Goal: Task Accomplishment & Management: Complete application form

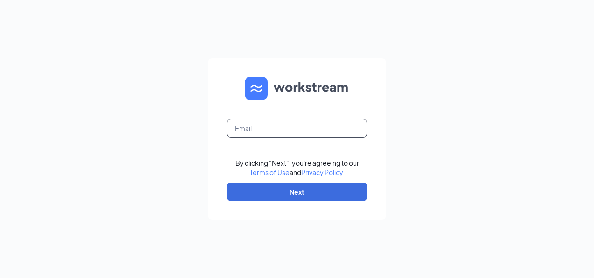
click at [282, 125] on input "text" at bounding box center [297, 128] width 140 height 19
type input "[PERSON_NAME][EMAIL_ADDRESS][PERSON_NAME][DOMAIN_NAME]"
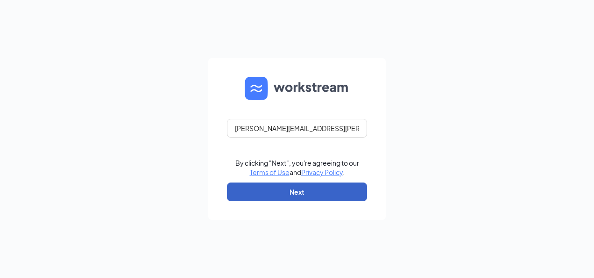
click at [269, 188] on button "Next" at bounding box center [297, 191] width 140 height 19
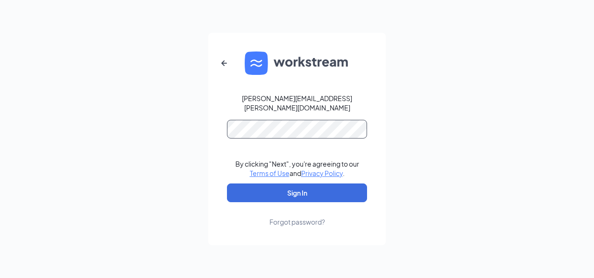
click at [227, 183] on button "Sign In" at bounding box center [297, 192] width 140 height 19
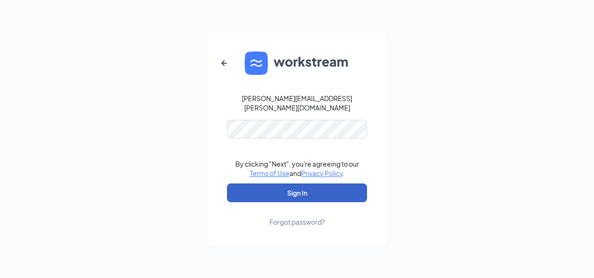
click at [265, 183] on button "Sign In" at bounding box center [297, 192] width 140 height 19
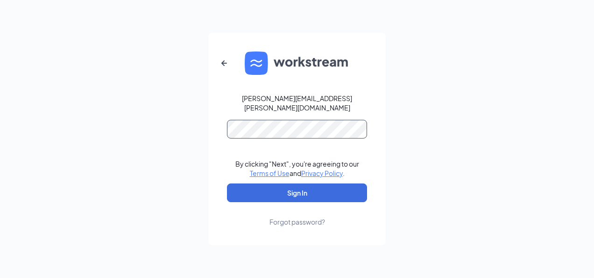
click at [227, 183] on button "Sign In" at bounding box center [297, 192] width 140 height 19
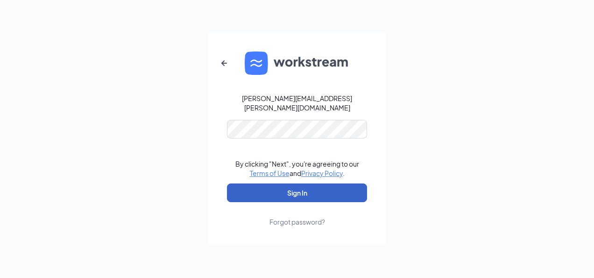
click at [307, 184] on button "Sign In" at bounding box center [297, 192] width 140 height 19
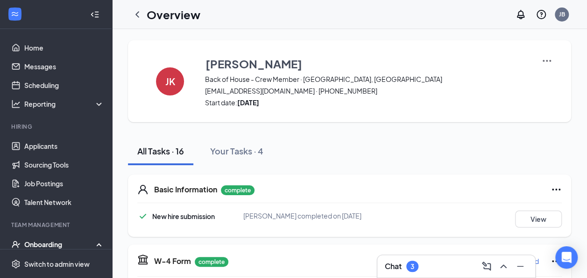
scroll to position [78, 0]
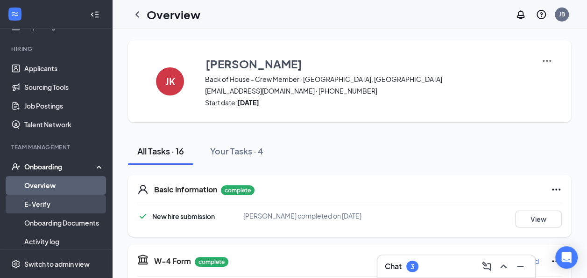
click at [45, 201] on link "E-Verify" at bounding box center [64, 203] width 80 height 19
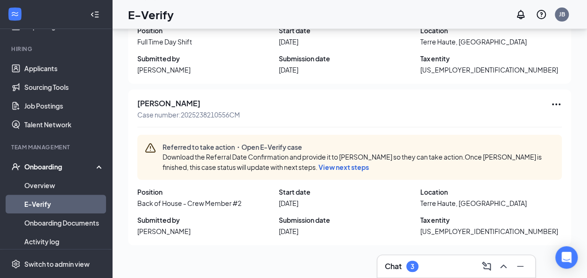
scroll to position [134, 0]
click at [355, 166] on span "View next steps" at bounding box center [344, 166] width 50 height 8
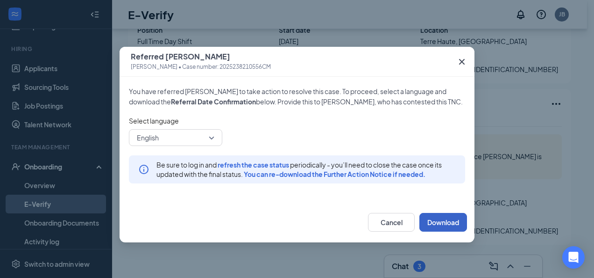
click at [434, 224] on button "Download" at bounding box center [444, 222] width 48 height 19
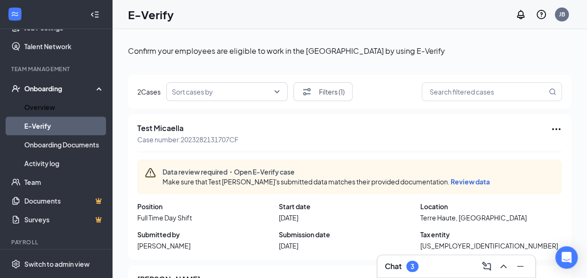
scroll to position [0, 0]
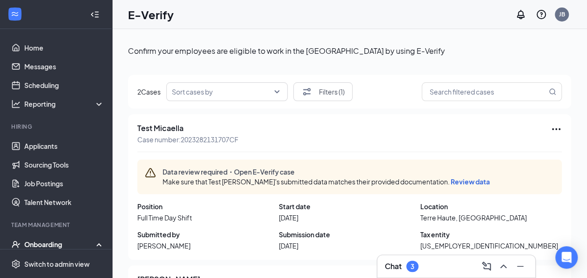
click at [95, 14] on icon "Collapse" at bounding box center [97, 14] width 4 height 6
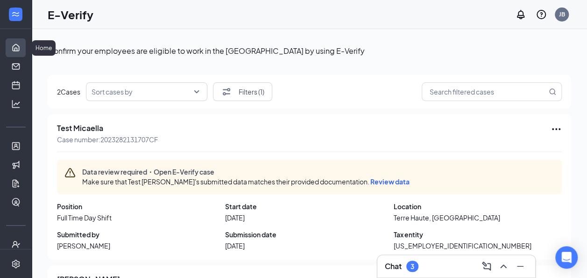
click at [24, 42] on link "Home" at bounding box center [28, 47] width 9 height 19
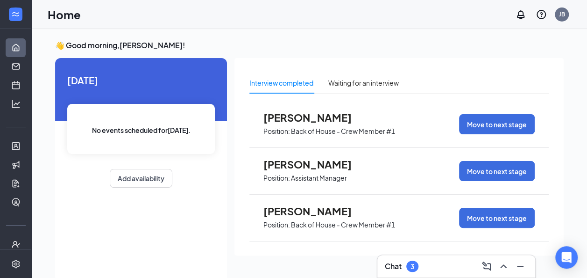
scroll to position [2, 0]
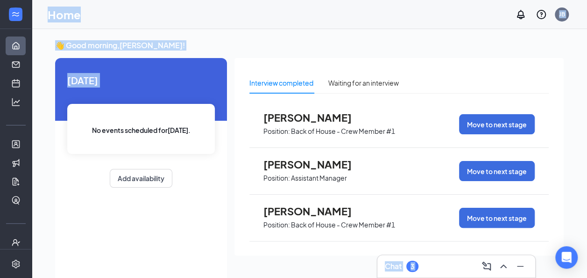
drag, startPoint x: 23, startPoint y: 96, endPoint x: 39, endPoint y: 101, distance: 16.6
click at [39, 101] on div "Home Messages Scheduling Hiring Applicants Sourcing Tools Job Postings Talent N…" at bounding box center [293, 148] width 587 height 297
click at [261, 42] on h3 "👋 Good morning, [PERSON_NAME] !" at bounding box center [309, 45] width 509 height 10
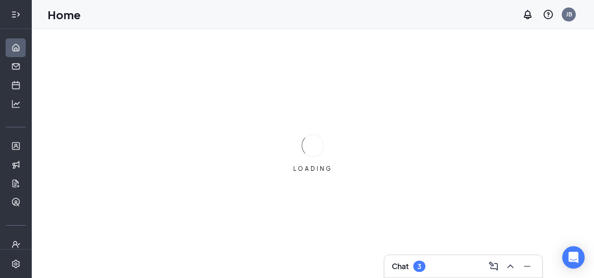
click at [11, 16] on icon "Expand" at bounding box center [15, 14] width 9 height 9
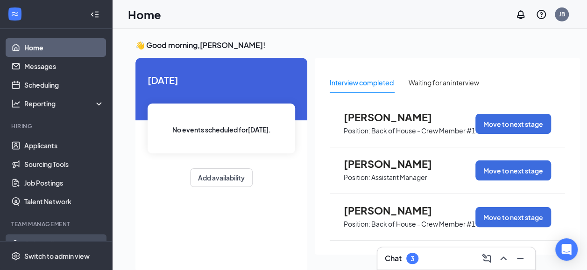
click at [42, 237] on div "Onboarding" at bounding box center [56, 244] width 112 height 19
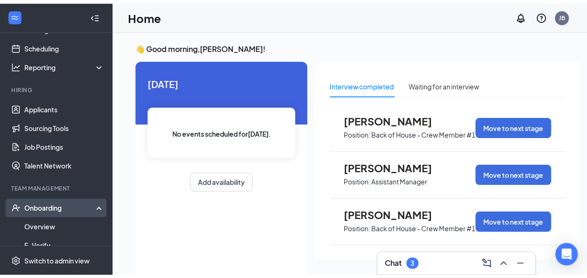
scroll to position [78, 0]
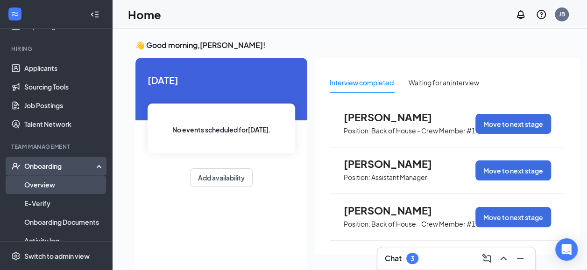
click at [49, 183] on link "Overview" at bounding box center [64, 185] width 80 height 19
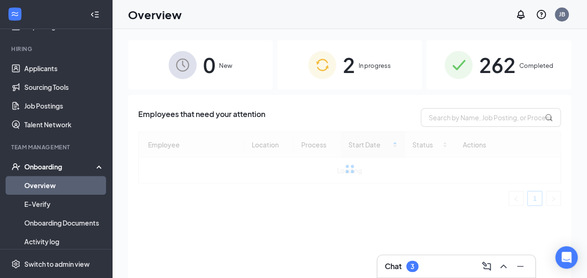
click at [369, 79] on div "2 In progress" at bounding box center [350, 64] width 145 height 49
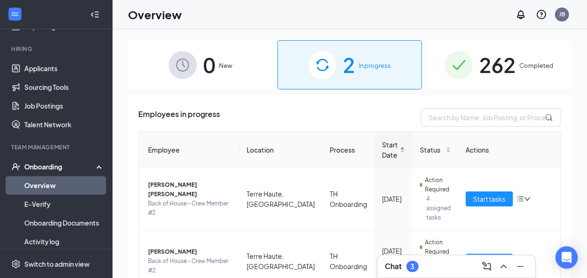
click at [369, 79] on div "2 In progress" at bounding box center [350, 64] width 145 height 49
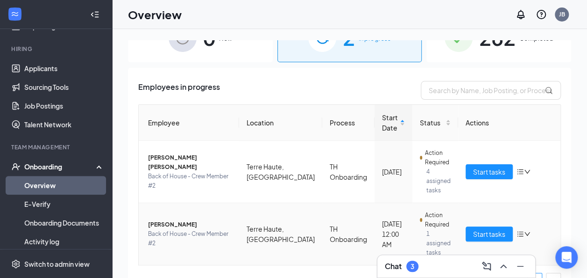
click at [517, 230] on icon "bars" at bounding box center [520, 233] width 7 height 7
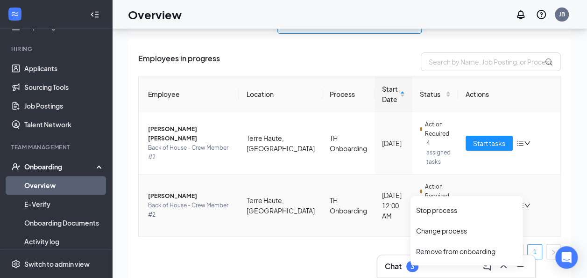
scroll to position [42, 0]
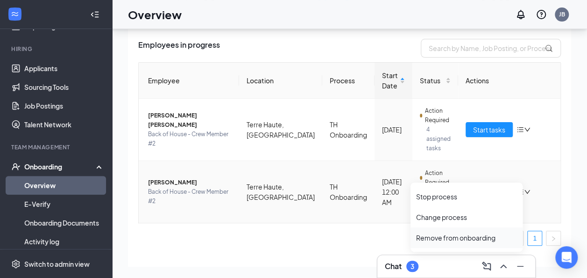
click at [448, 236] on div "Remove from onboarding" at bounding box center [466, 237] width 101 height 9
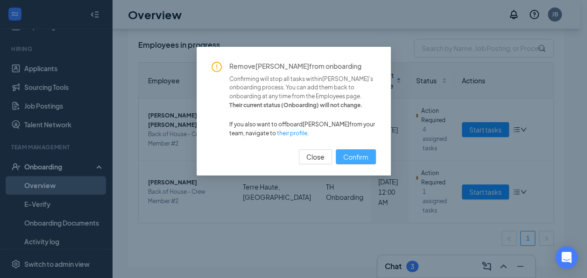
click at [363, 156] on span "Confirm" at bounding box center [355, 156] width 25 height 10
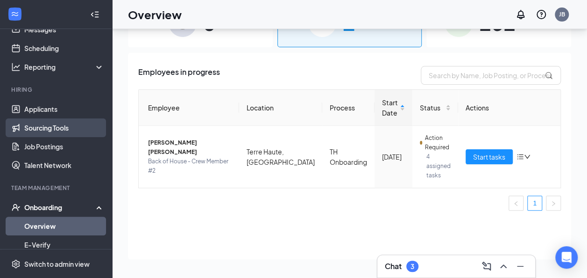
scroll to position [0, 0]
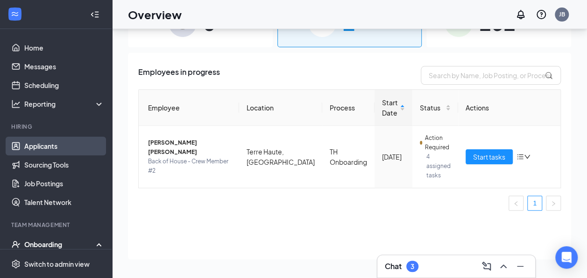
click at [51, 148] on link "Applicants" at bounding box center [64, 145] width 80 height 19
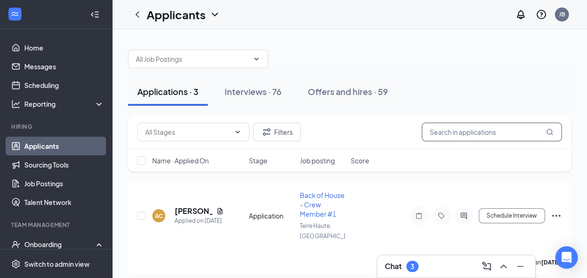
click at [448, 132] on input "text" at bounding box center [492, 131] width 140 height 19
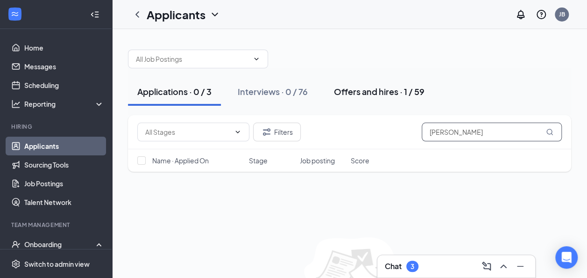
type input "rachel"
click at [394, 93] on div "Offers and hires · 1 / 59" at bounding box center [379, 91] width 91 height 12
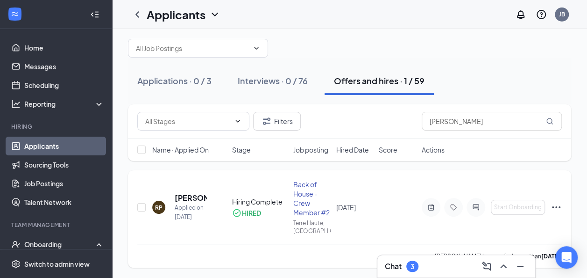
scroll to position [11, 0]
click at [192, 193] on h5 "[PERSON_NAME]" at bounding box center [191, 197] width 32 height 10
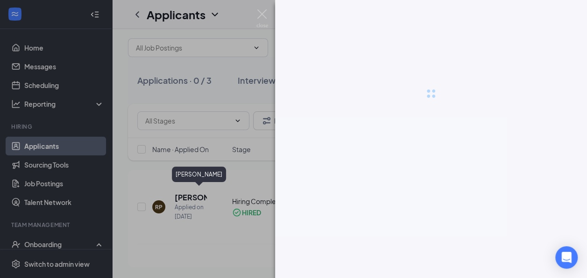
scroll to position [3, 0]
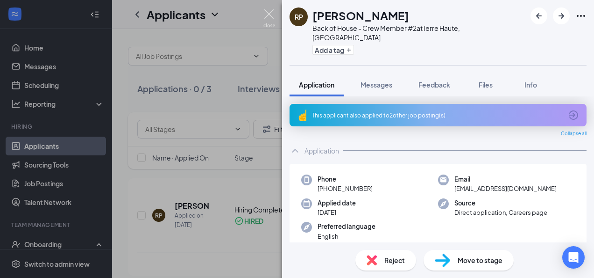
click at [268, 13] on img at bounding box center [269, 18] width 12 height 18
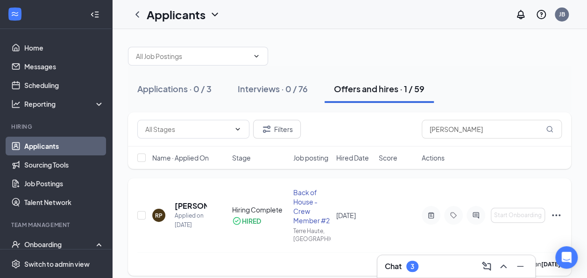
click at [554, 213] on icon "Ellipses" at bounding box center [556, 214] width 11 height 11
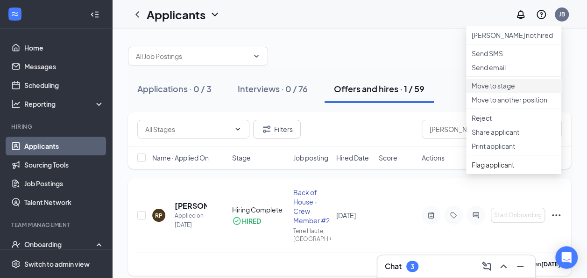
click at [514, 90] on p "Move to stage" at bounding box center [514, 85] width 84 height 9
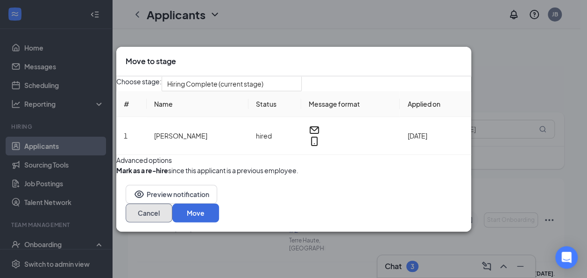
click at [172, 222] on button "Cancel" at bounding box center [149, 212] width 47 height 19
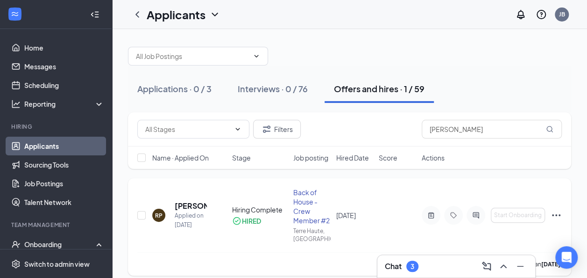
click at [556, 211] on icon "Ellipses" at bounding box center [556, 214] width 11 height 11
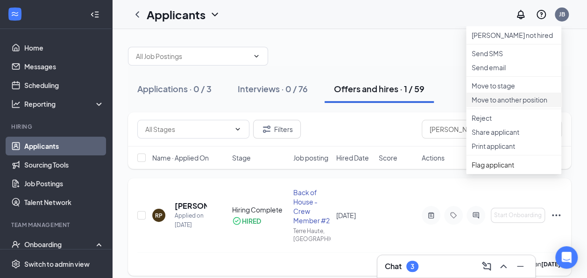
click at [513, 104] on p "Move to another position" at bounding box center [514, 99] width 84 height 9
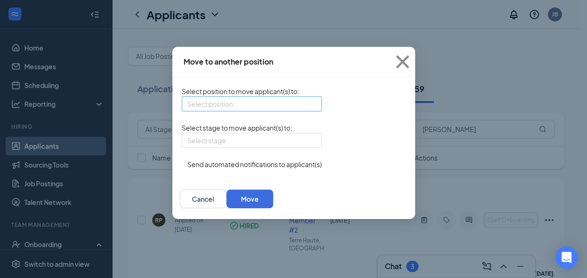
click at [258, 105] on div "Select position" at bounding box center [252, 103] width 140 height 15
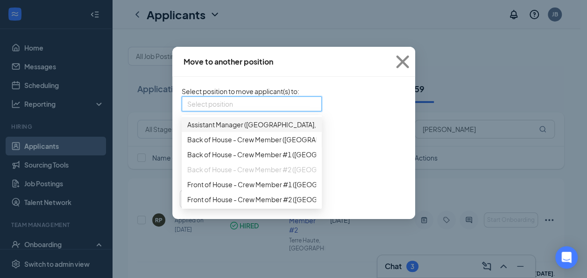
click at [256, 106] on div "Select position" at bounding box center [252, 103] width 140 height 15
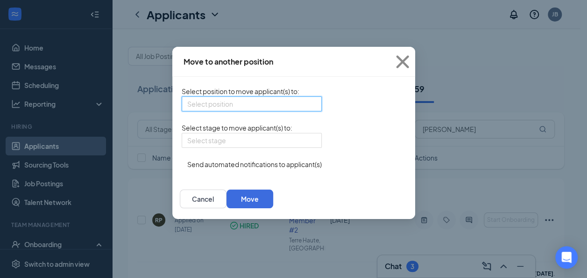
click at [253, 110] on div "Select position" at bounding box center [252, 103] width 140 height 15
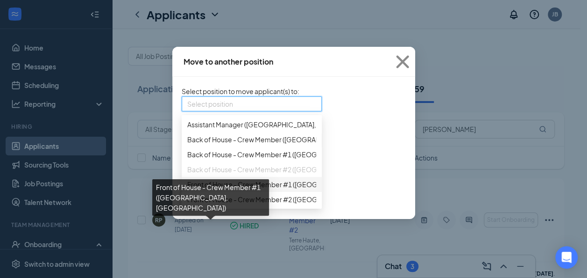
click at [225, 189] on span "Front of House - Crew Member #1 (Terre Haute, IN)" at bounding box center [311, 184] width 249 height 10
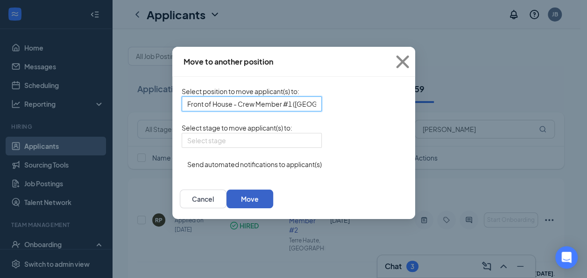
click at [273, 208] on button "Move" at bounding box center [250, 198] width 47 height 19
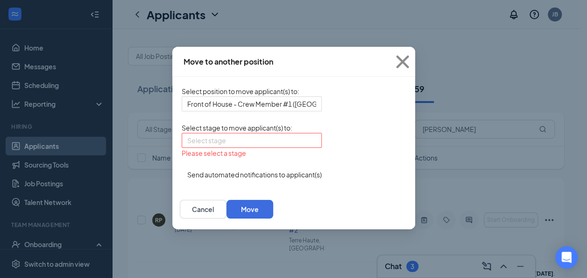
click at [253, 147] on input "search" at bounding box center [248, 140] width 122 height 14
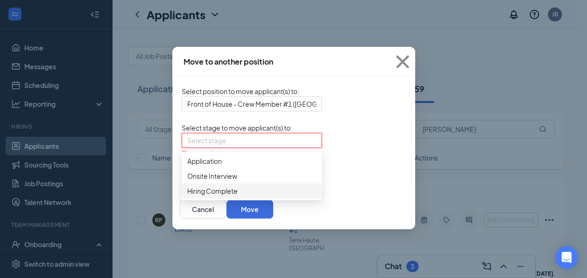
drag, startPoint x: 180, startPoint y: 218, endPoint x: 189, endPoint y: 219, distance: 8.9
click at [187, 196] on span "Hiring Complete" at bounding box center [212, 190] width 50 height 10
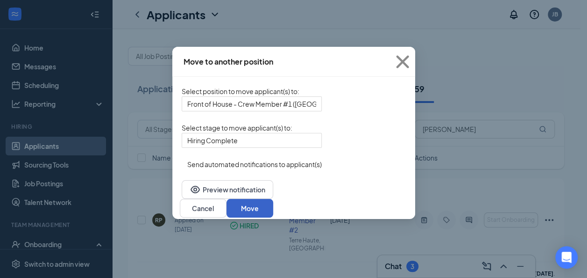
click at [273, 212] on button "Move" at bounding box center [250, 208] width 47 height 19
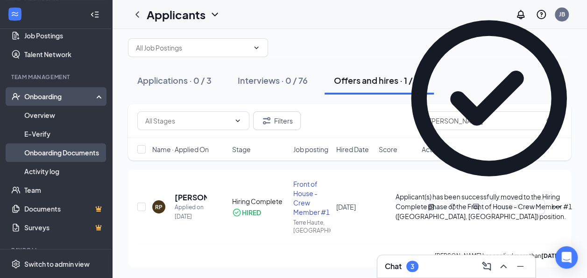
scroll to position [156, 0]
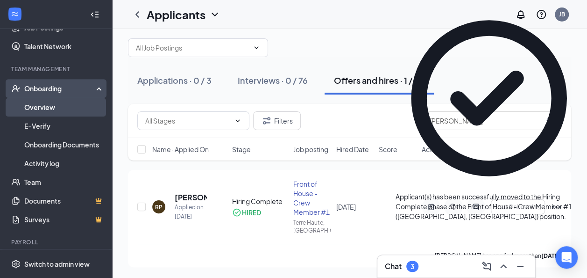
click at [55, 108] on link "Overview" at bounding box center [64, 107] width 80 height 19
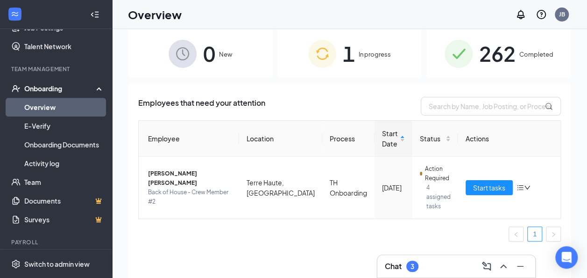
click at [245, 66] on div "0 New" at bounding box center [200, 53] width 145 height 49
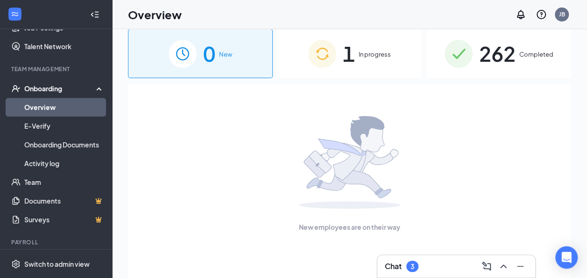
click at [305, 73] on div "1 In progress" at bounding box center [350, 53] width 145 height 49
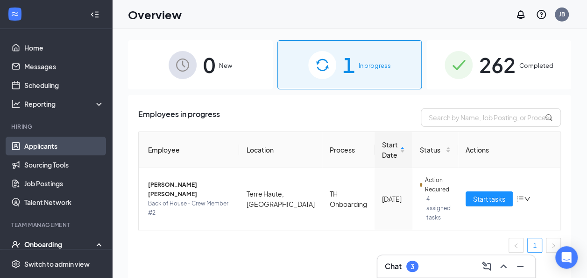
click at [51, 147] on link "Applicants" at bounding box center [64, 145] width 80 height 19
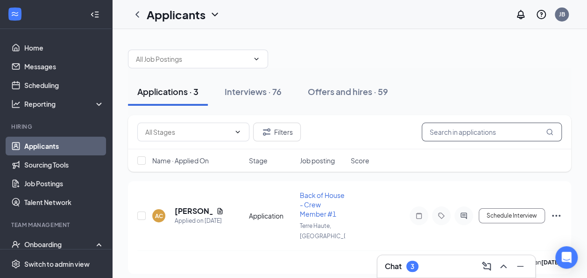
click at [444, 136] on input "text" at bounding box center [492, 131] width 140 height 19
type input "rachel"
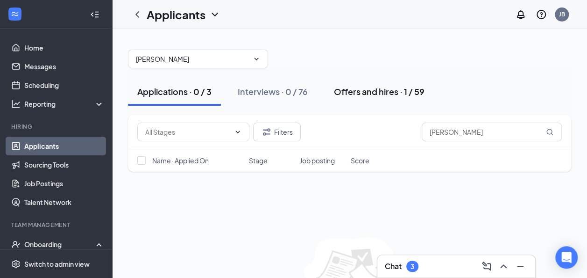
click at [381, 92] on div "Offers and hires · 1 / 59" at bounding box center [379, 91] width 91 height 12
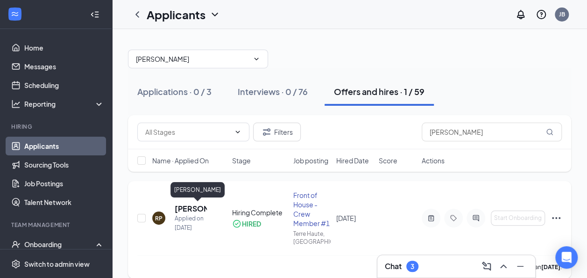
click at [186, 210] on h5 "[PERSON_NAME]" at bounding box center [191, 208] width 32 height 10
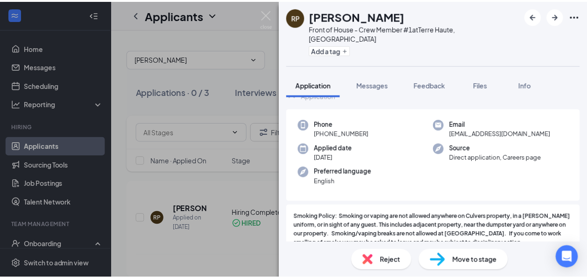
scroll to position [78, 0]
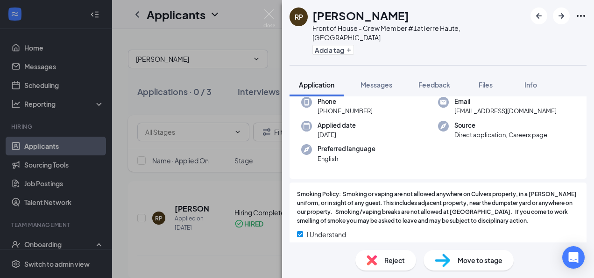
click at [466, 258] on span "Move to stage" at bounding box center [480, 260] width 45 height 10
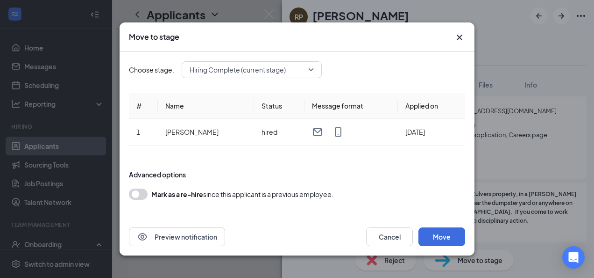
click at [145, 193] on button "button" at bounding box center [138, 193] width 19 height 11
click at [432, 231] on button "Move" at bounding box center [442, 236] width 47 height 19
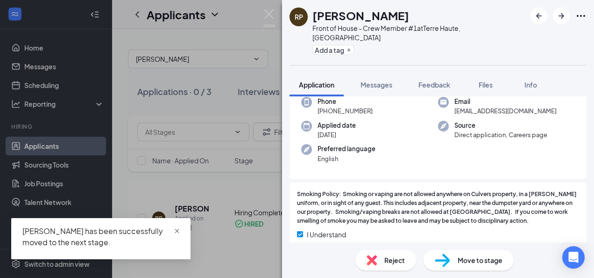
click at [178, 230] on span "close" at bounding box center [177, 231] width 7 height 7
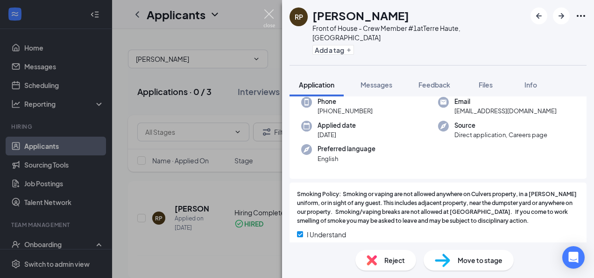
drag, startPoint x: 264, startPoint y: 24, endPoint x: 190, endPoint y: 102, distance: 107.7
click at [264, 23] on img at bounding box center [269, 18] width 12 height 18
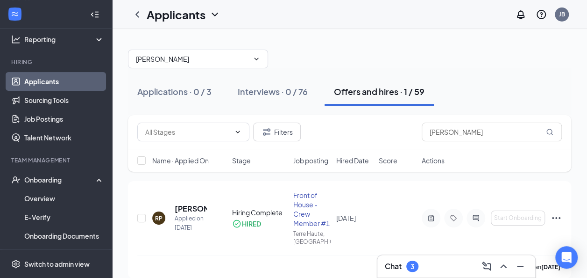
scroll to position [78, 0]
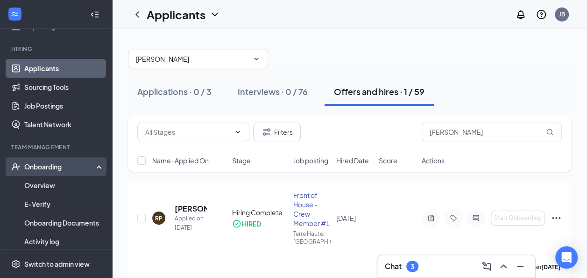
click at [47, 167] on div "Onboarding" at bounding box center [60, 166] width 72 height 9
drag, startPoint x: 57, startPoint y: 160, endPoint x: 50, endPoint y: 175, distance: 17.1
click at [57, 160] on div "Onboarding" at bounding box center [56, 166] width 112 height 19
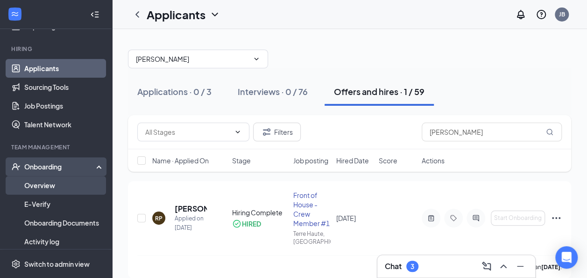
click at [42, 184] on link "Overview" at bounding box center [64, 185] width 80 height 19
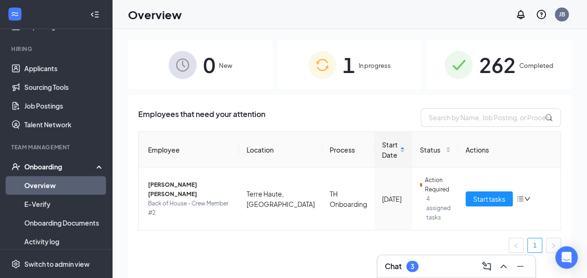
click at [50, 164] on div "Onboarding" at bounding box center [60, 166] width 72 height 9
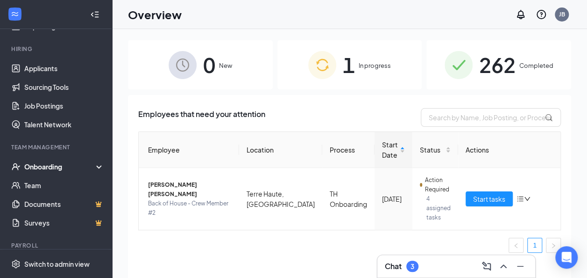
click at [56, 164] on div "Onboarding" at bounding box center [60, 166] width 72 height 9
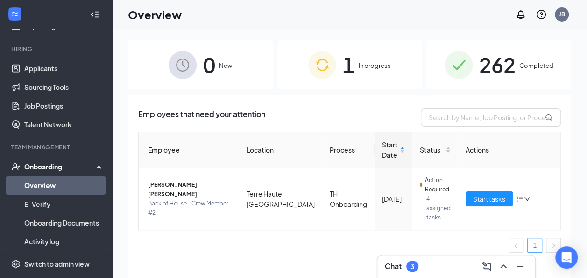
click at [47, 188] on link "Overview" at bounding box center [64, 185] width 80 height 19
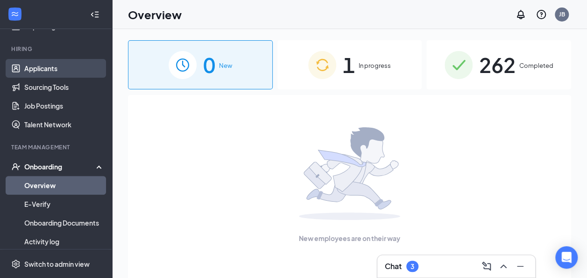
click at [54, 67] on link "Applicants" at bounding box center [64, 68] width 80 height 19
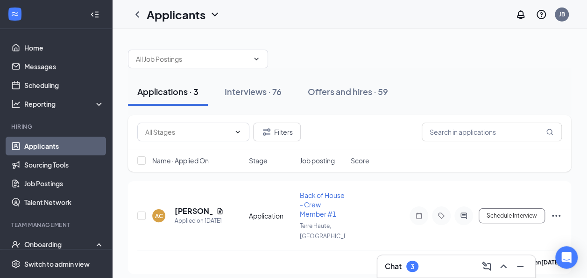
click at [49, 146] on link "Applicants" at bounding box center [64, 145] width 80 height 19
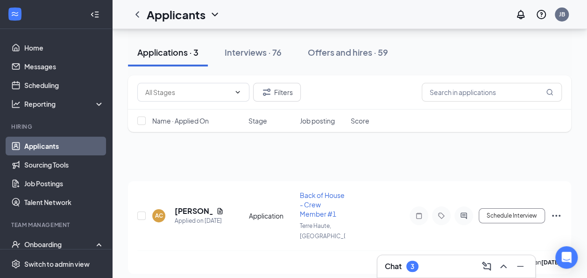
scroll to position [78, 0]
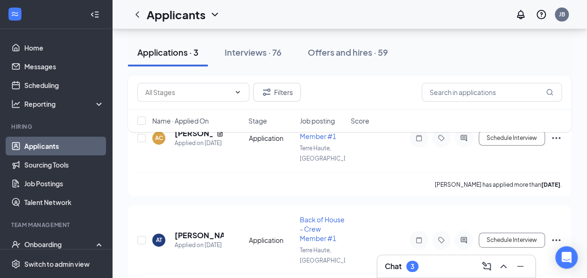
click at [42, 145] on link "Applicants" at bounding box center [64, 145] width 80 height 19
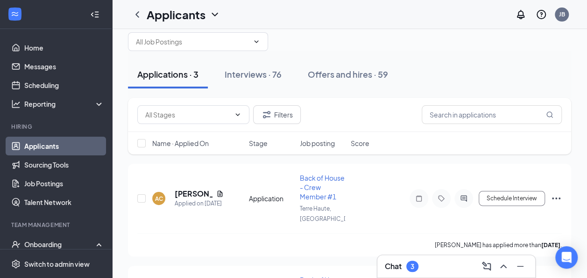
scroll to position [0, 0]
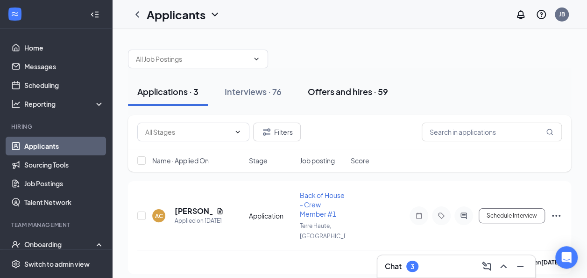
click at [334, 92] on div "Offers and hires · 59" at bounding box center [348, 91] width 80 height 12
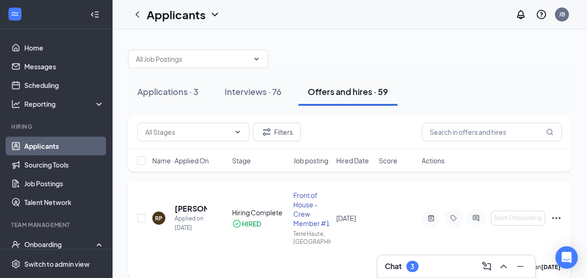
click at [557, 217] on icon "Ellipses" at bounding box center [556, 217] width 11 height 11
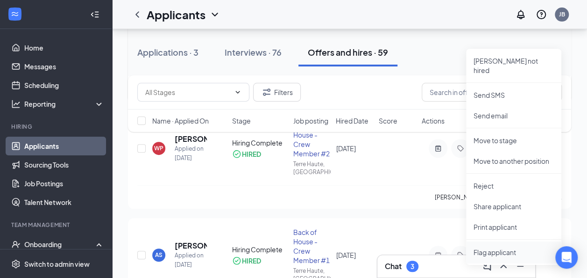
scroll to position [156, 0]
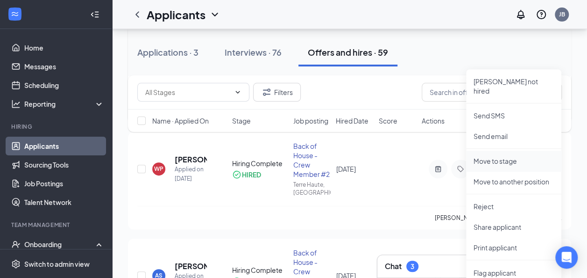
click at [496, 156] on p "Move to stage" at bounding box center [514, 160] width 80 height 9
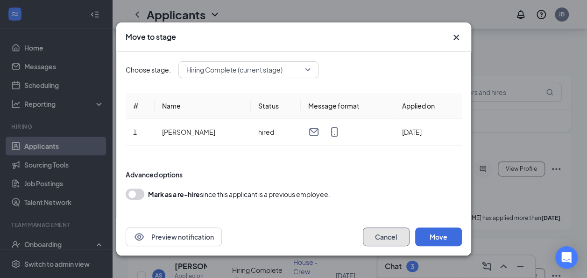
click at [396, 232] on button "Cancel" at bounding box center [386, 236] width 47 height 19
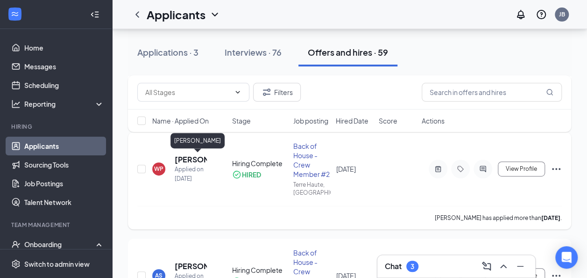
click at [200, 161] on h5 "Wanda Perry" at bounding box center [191, 159] width 32 height 10
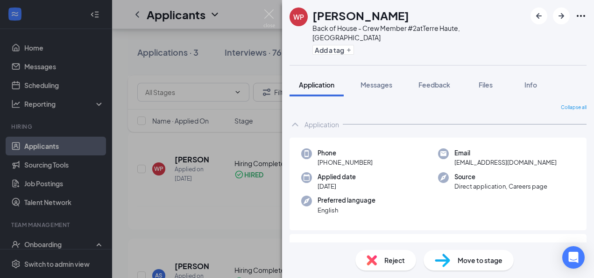
click at [178, 130] on div "WP Wanda Perry Back of House - Crew Member #2 at Terre Haute, IN Add a tag Appl…" at bounding box center [297, 139] width 594 height 278
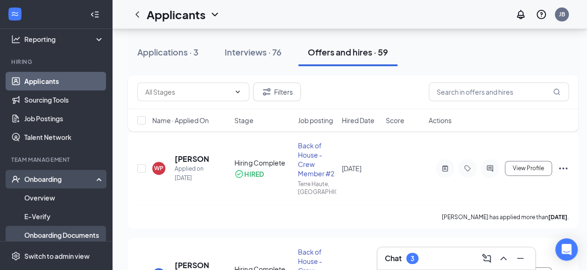
scroll to position [78, 0]
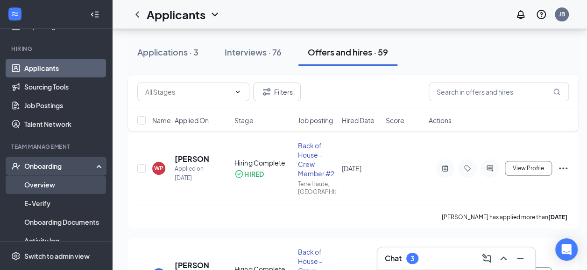
click at [49, 182] on link "Overview" at bounding box center [64, 185] width 80 height 19
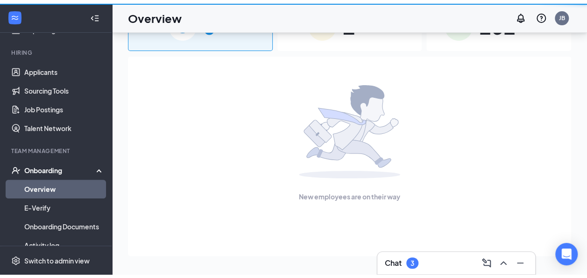
scroll to position [42, 0]
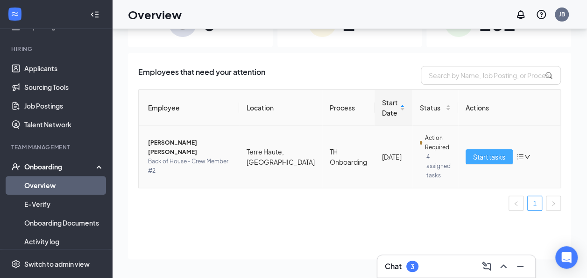
click at [480, 153] on span "Start tasks" at bounding box center [489, 156] width 32 height 10
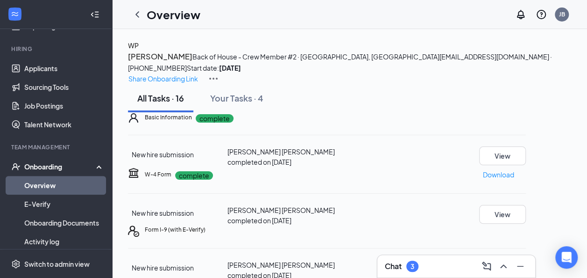
scroll to position [234, 0]
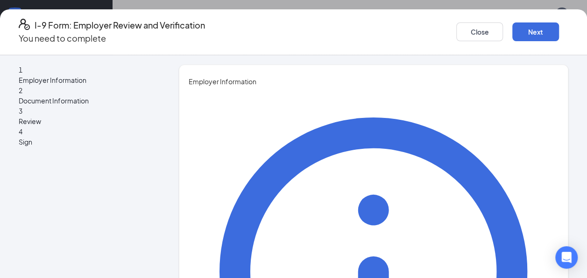
type input "Josh"
type input "Beck"
type input "josh.beck@culversmail.com"
type input "8125533907"
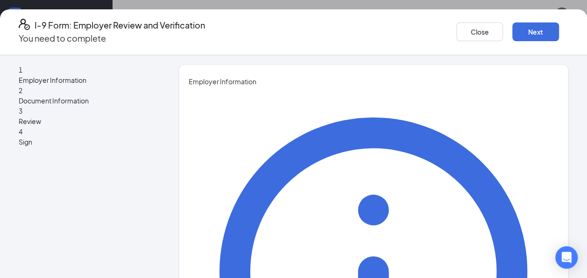
type input "Chayce"
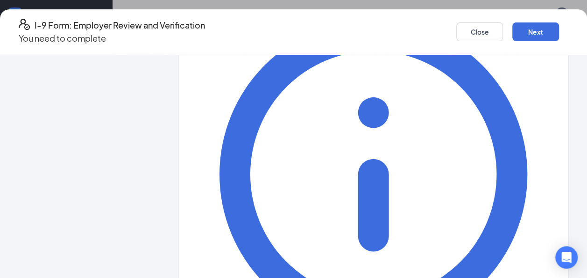
scroll to position [151, 0]
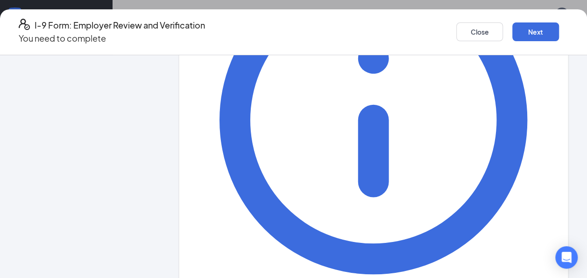
scroll to position [311, 0]
type input "General Manager"
click at [513, 30] on button "Next" at bounding box center [536, 31] width 47 height 19
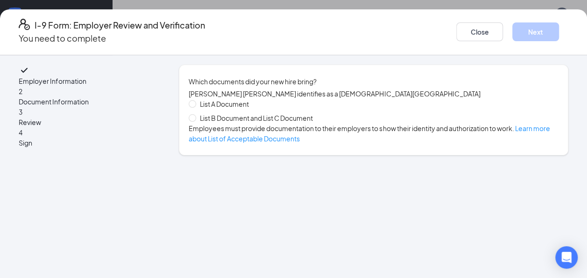
scroll to position [0, 0]
click at [196, 121] on span at bounding box center [192, 117] width 7 height 7
click at [195, 121] on input "List B Document and List C Document" at bounding box center [192, 117] width 7 height 7
radio input "true"
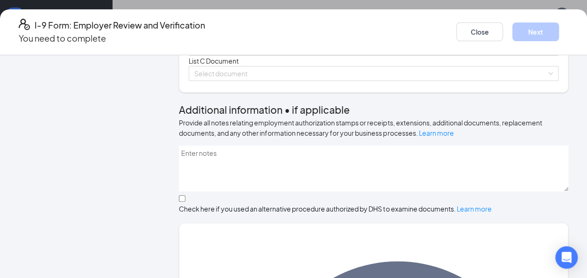
scroll to position [78, 0]
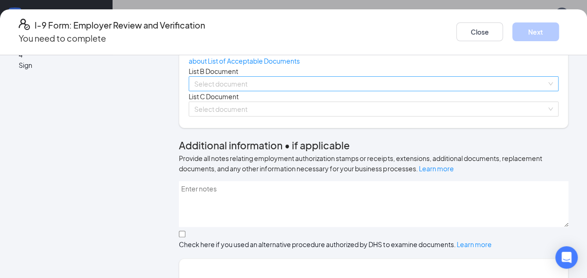
click at [495, 91] on div "Select document" at bounding box center [374, 83] width 370 height 15
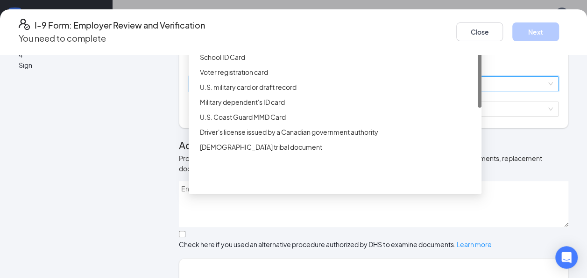
click at [317, 32] on div "Driver’s License issued by U.S State or outlying US possession" at bounding box center [338, 27] width 276 height 10
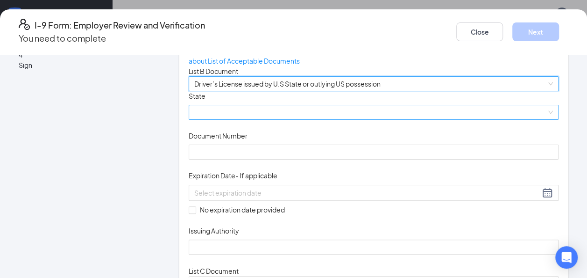
drag, startPoint x: 263, startPoint y: 172, endPoint x: 268, endPoint y: 168, distance: 7.3
click at [263, 119] on span at bounding box center [373, 112] width 359 height 14
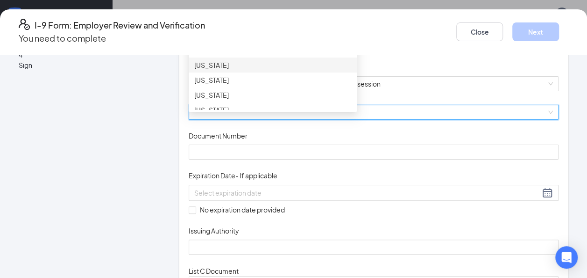
scroll to position [311, 0]
click at [249, 22] on div "Indiana" at bounding box center [272, 17] width 157 height 10
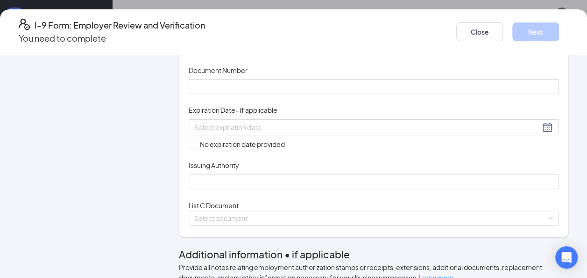
scroll to position [156, 0]
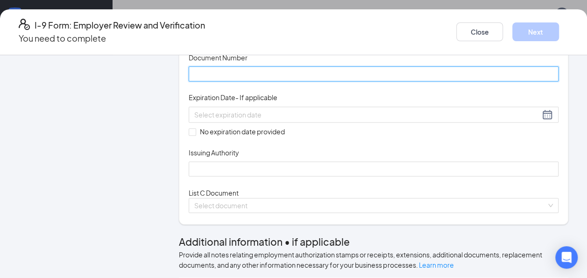
click at [245, 81] on input "Document Number" at bounding box center [374, 73] width 370 height 15
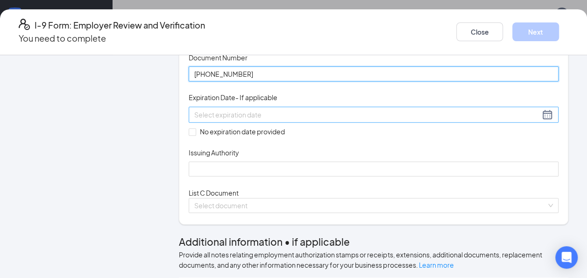
type input "8910-41-3941"
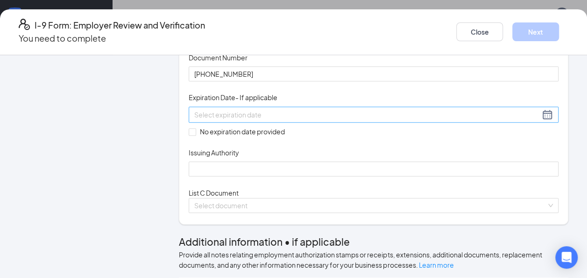
click at [271, 120] on input at bounding box center [367, 114] width 346 height 10
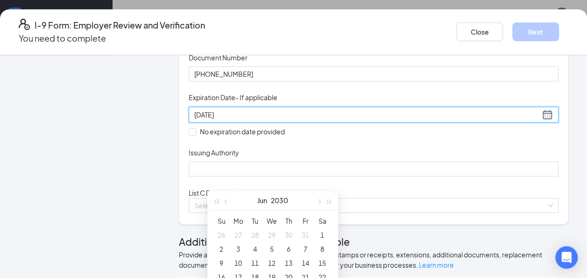
type input "06/28/2030"
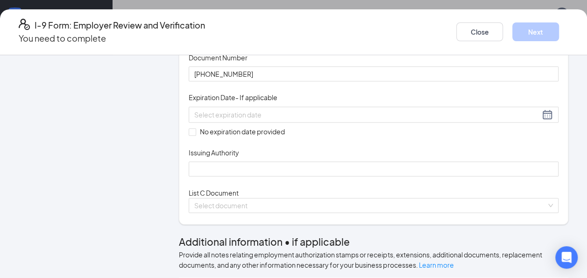
scroll to position [215, 0]
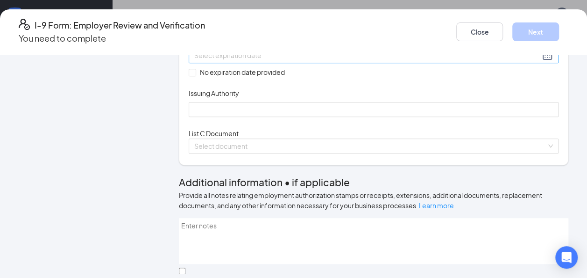
click at [280, 60] on input at bounding box center [367, 55] width 346 height 10
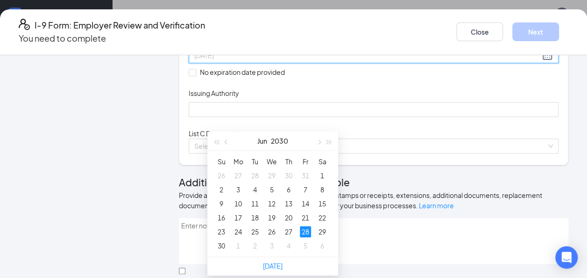
click at [306, 230] on div "28" at bounding box center [305, 231] width 11 height 11
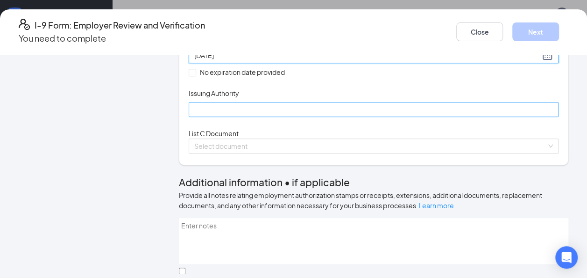
type input "06/28/2030"
click at [221, 117] on input "Issuing Authority" at bounding box center [374, 109] width 370 height 15
type input "Indiana"
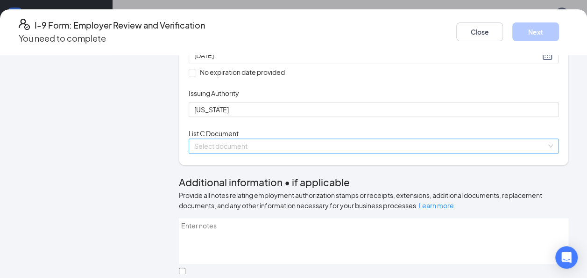
click at [249, 153] on input "search" at bounding box center [370, 146] width 352 height 14
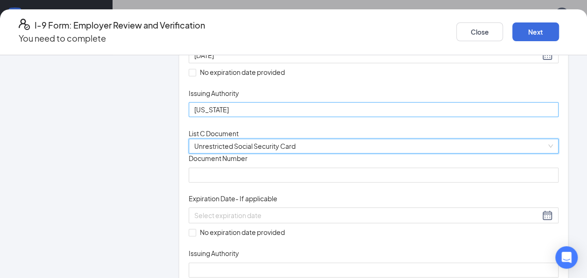
scroll to position [293, 0]
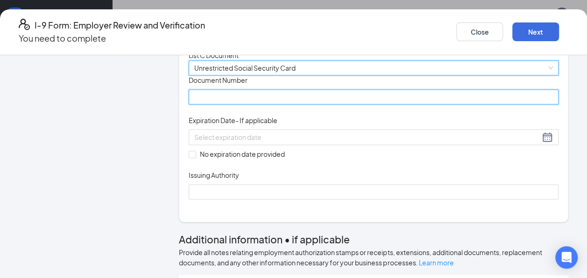
click at [241, 104] on input "Document Number" at bounding box center [374, 96] width 370 height 15
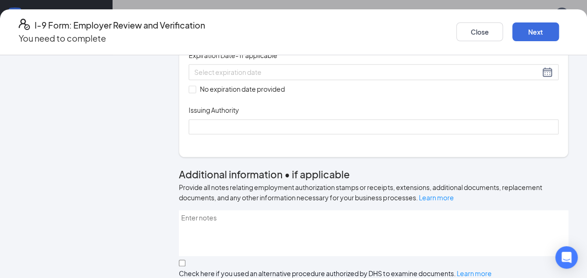
scroll to position [371, 0]
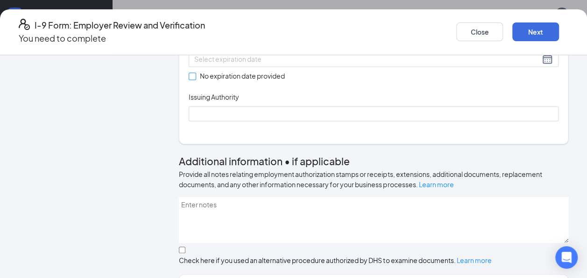
type input "312901722"
click at [195, 79] on input "No expiration date provided" at bounding box center [192, 75] width 7 height 7
checkbox input "true"
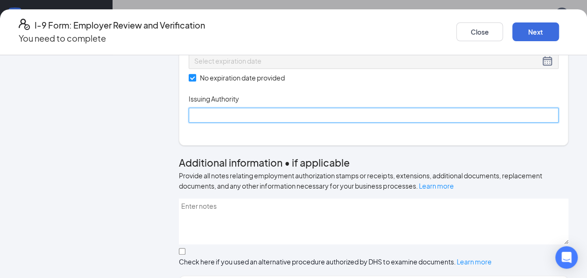
click at [231, 122] on input "Issuing Authority" at bounding box center [374, 114] width 370 height 15
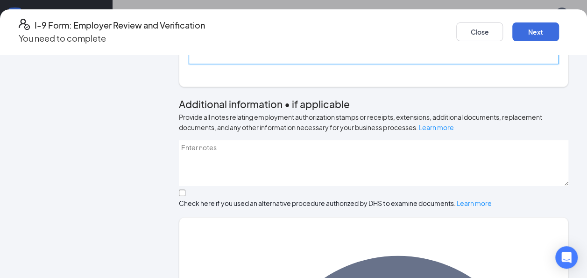
scroll to position [448, 0]
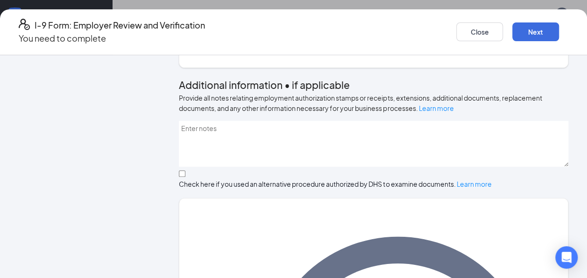
type input "Social Security Administration"
click at [513, 22] on button "Next" at bounding box center [536, 31] width 47 height 19
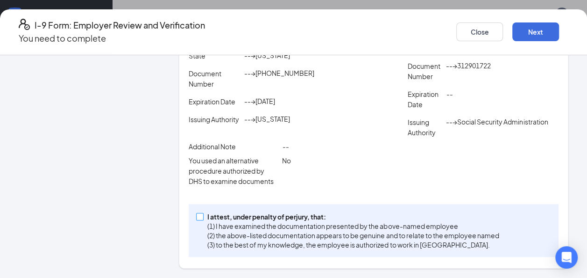
drag, startPoint x: 219, startPoint y: 197, endPoint x: 266, endPoint y: 189, distance: 47.9
click at [203, 213] on input "I attest, under penalty of perjury, that: (1) I have examined the documentation…" at bounding box center [199, 216] width 7 height 7
checkbox input "true"
click at [513, 32] on button "Next" at bounding box center [536, 31] width 47 height 19
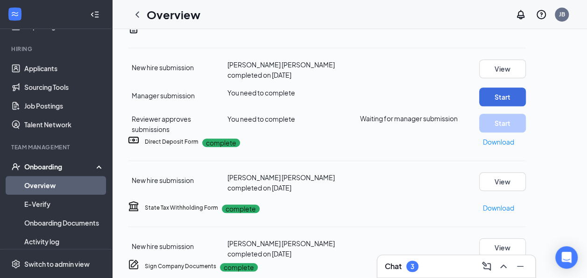
scroll to position [13, 0]
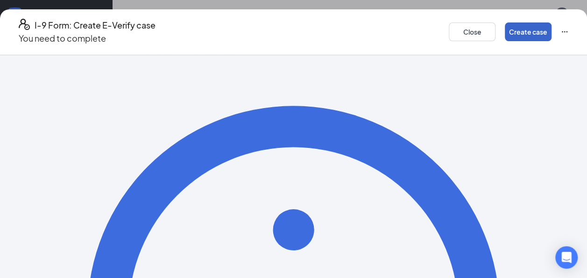
click at [505, 24] on button "Create case" at bounding box center [528, 31] width 47 height 19
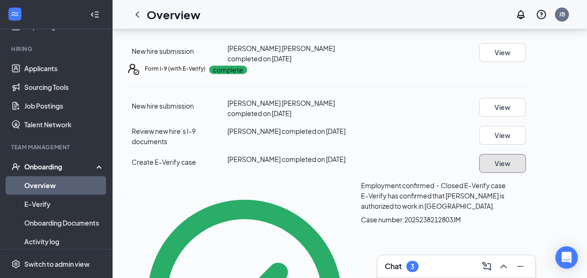
scroll to position [168, 0]
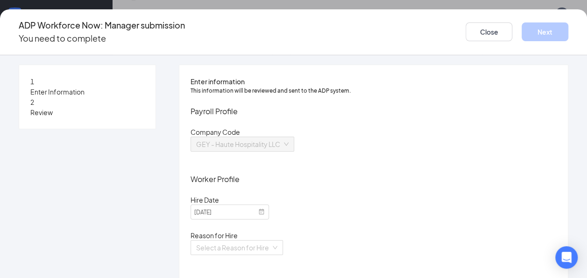
scroll to position [133, 0]
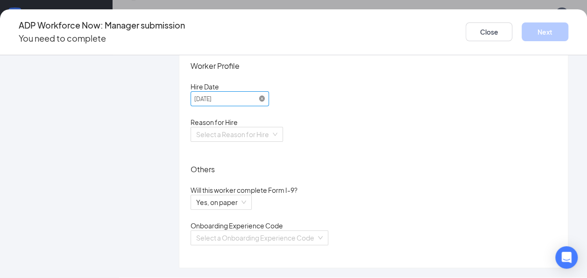
click at [265, 95] on icon at bounding box center [262, 98] width 7 height 7
click at [265, 95] on span at bounding box center [262, 98] width 7 height 7
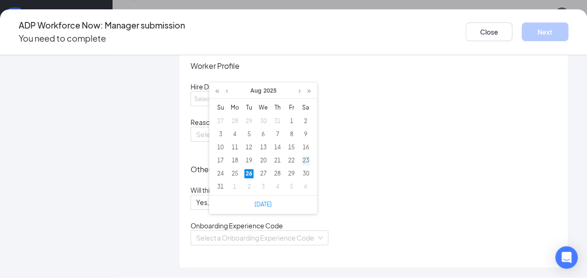
click at [306, 160] on div "23" at bounding box center [305, 160] width 9 height 9
type input "2025-08-23"
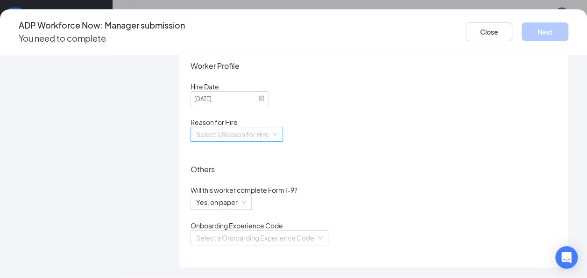
click at [271, 127] on input "search" at bounding box center [233, 134] width 75 height 14
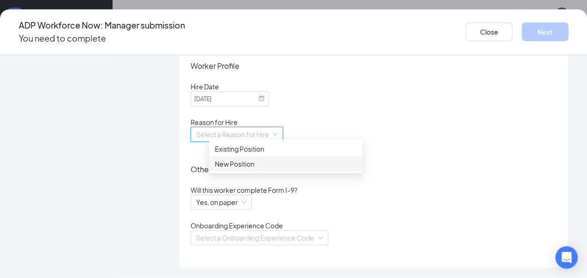
click at [268, 160] on div "New Position" at bounding box center [286, 163] width 142 height 10
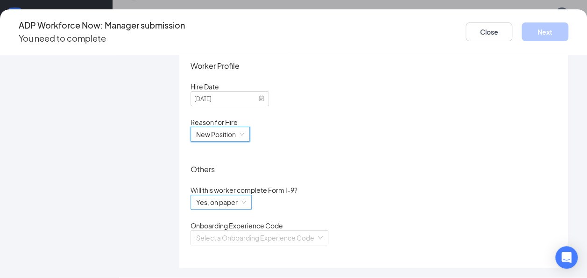
click at [246, 200] on span "Yes, on paper" at bounding box center [221, 202] width 50 height 14
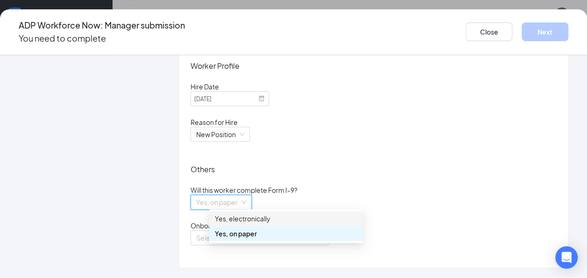
click at [285, 214] on div "Yes, electronically" at bounding box center [286, 218] width 142 height 10
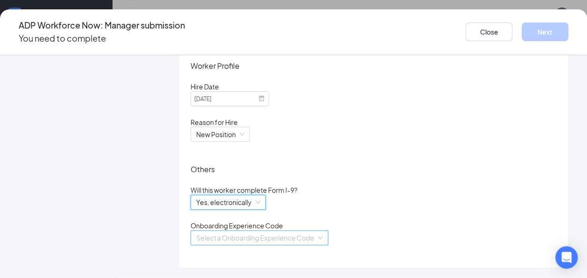
click at [300, 234] on input "search" at bounding box center [256, 237] width 120 height 14
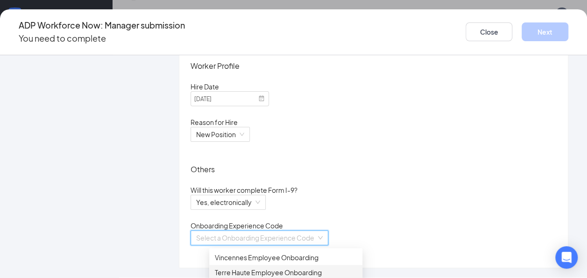
click at [285, 274] on div "Terre Haute Employee Onboarding" at bounding box center [286, 272] width 142 height 10
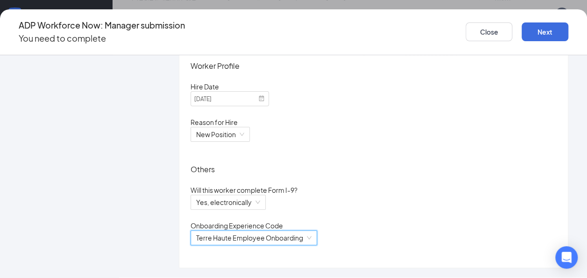
scroll to position [324, 0]
click at [522, 30] on button "Next" at bounding box center [545, 31] width 47 height 19
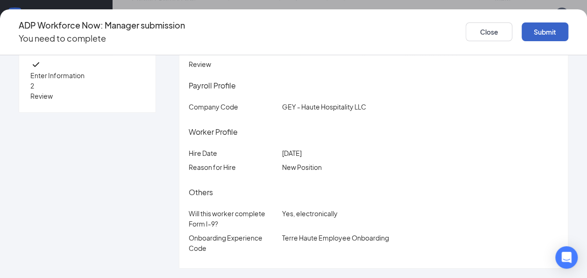
scroll to position [17, 0]
click at [522, 30] on button "Submit" at bounding box center [545, 31] width 47 height 19
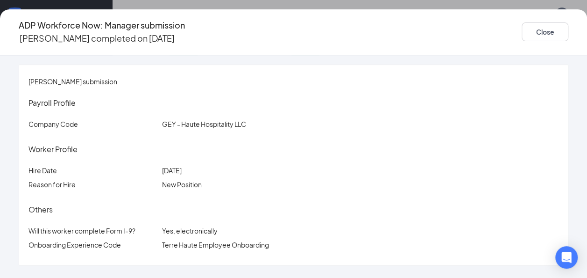
scroll to position [484, 0]
click at [522, 26] on button "Close" at bounding box center [545, 31] width 47 height 19
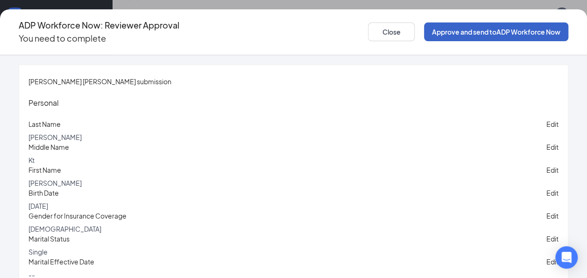
click at [430, 29] on button "Approve and send to ADP Workforce Now" at bounding box center [496, 31] width 144 height 19
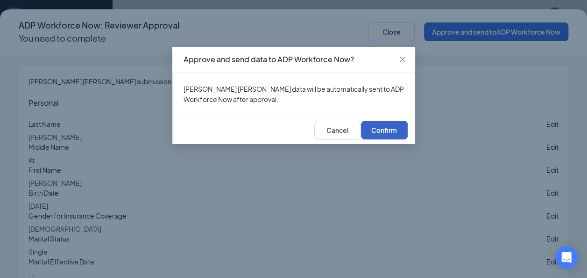
click at [395, 133] on span "Confirm" at bounding box center [384, 130] width 26 height 7
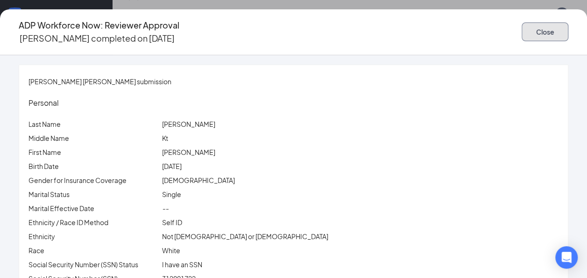
click at [522, 35] on button "Close" at bounding box center [545, 31] width 47 height 19
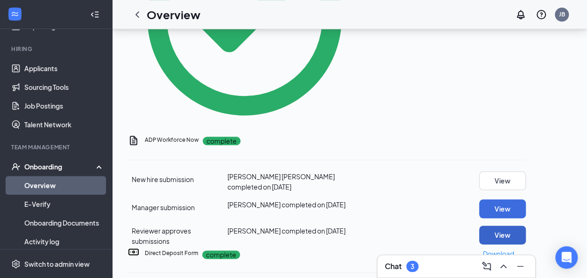
scroll to position [467, 0]
